Goal: Transaction & Acquisition: Purchase product/service

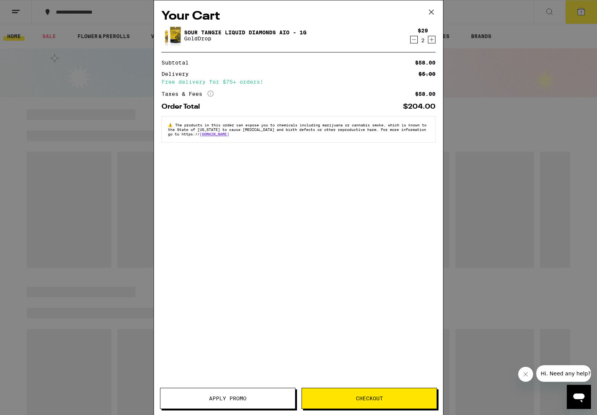
click at [434, 14] on icon at bounding box center [431, 11] width 11 height 11
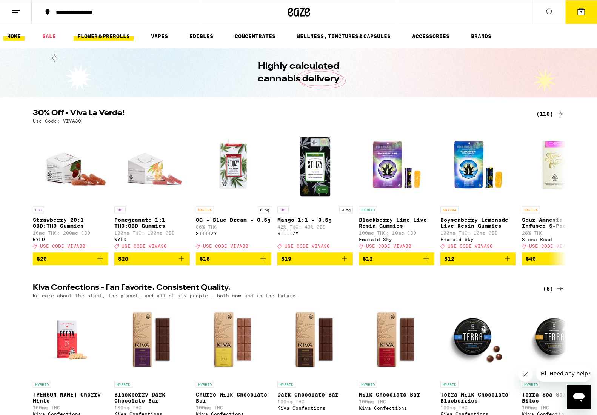
click at [123, 38] on link "FLOWER & PREROLLS" at bounding box center [104, 36] width 60 height 9
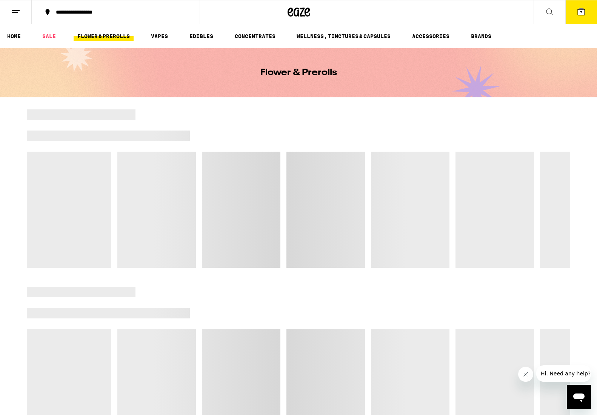
click at [583, 12] on icon at bounding box center [581, 11] width 7 height 7
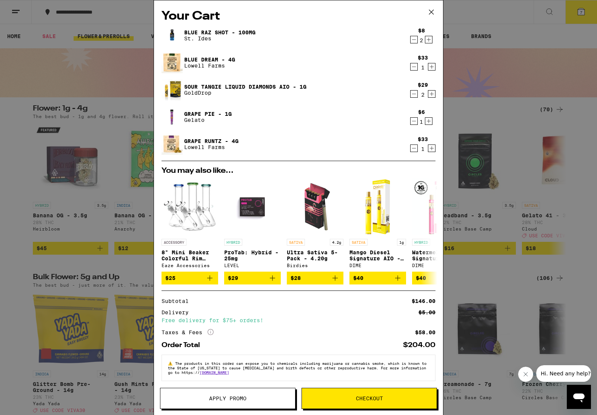
scroll to position [7, 0]
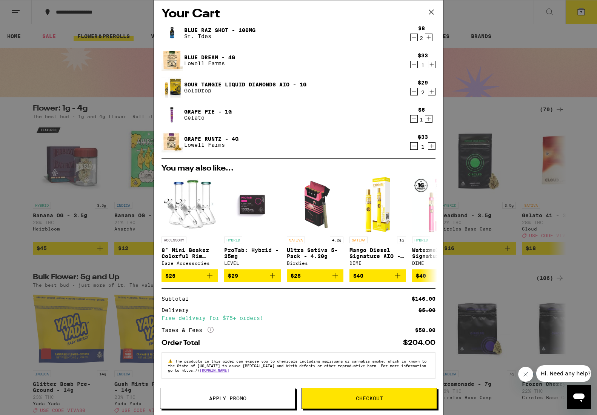
click at [415, 87] on icon "Decrement" at bounding box center [413, 91] width 7 height 9
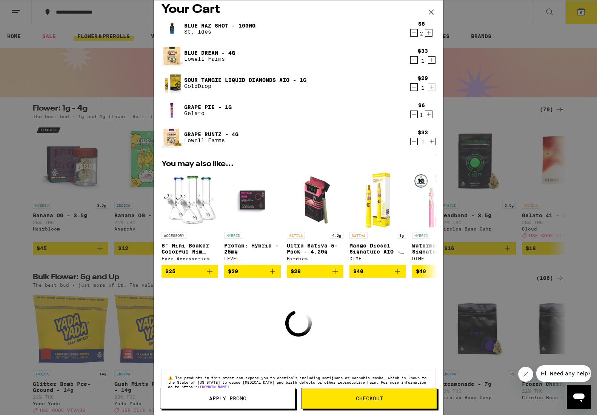
click at [415, 86] on icon "Decrement" at bounding box center [413, 87] width 7 height 9
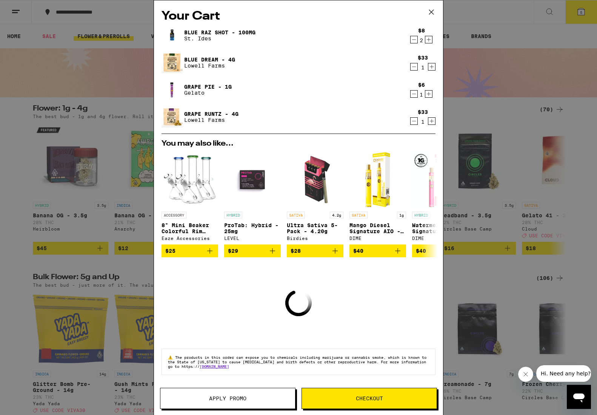
scroll to position [0, 0]
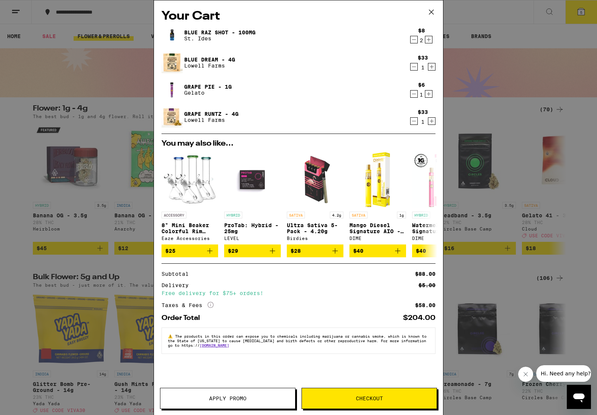
click at [415, 95] on icon "Decrement" at bounding box center [413, 93] width 7 height 9
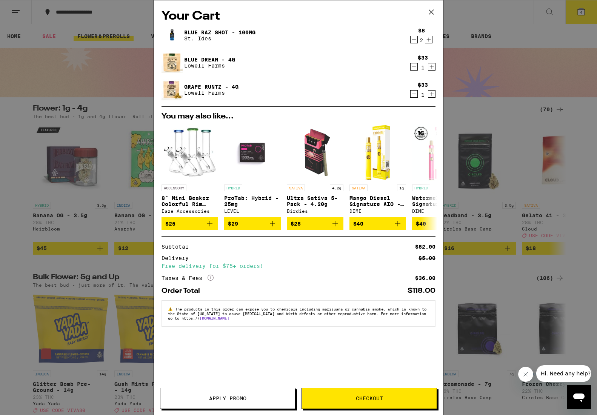
click at [338, 395] on button "Checkout" at bounding box center [368, 398] width 135 height 21
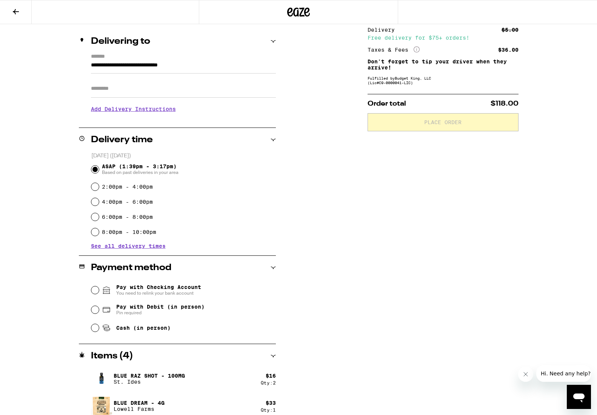
scroll to position [118, 0]
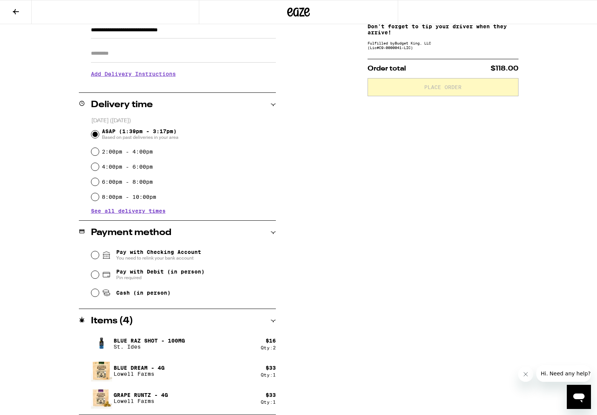
click at [161, 275] on span "Pay with Debit (in person)" at bounding box center [160, 272] width 88 height 6
click at [99, 276] on input "Pay with Debit (in person) Pin required" at bounding box center [95, 275] width 8 height 8
radio input "true"
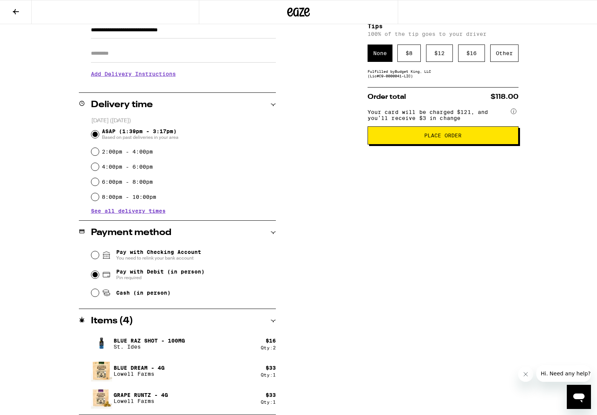
click at [430, 138] on span "Place Order" at bounding box center [442, 135] width 37 height 5
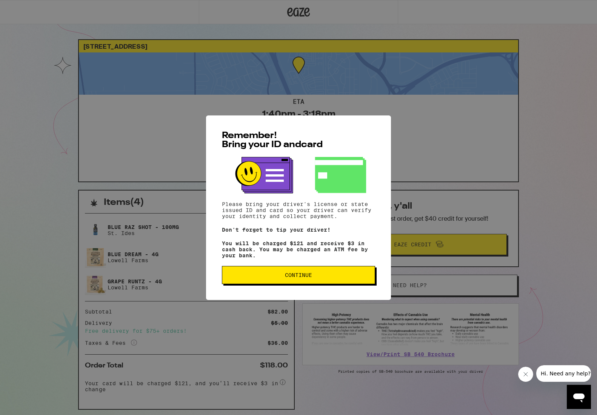
click at [354, 278] on span "Continue" at bounding box center [298, 274] width 140 height 5
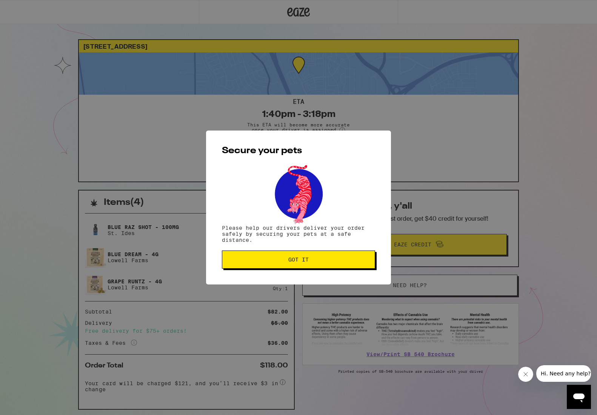
click at [356, 261] on span "Got it" at bounding box center [298, 259] width 140 height 5
